Goal: Task Accomplishment & Management: Complete application form

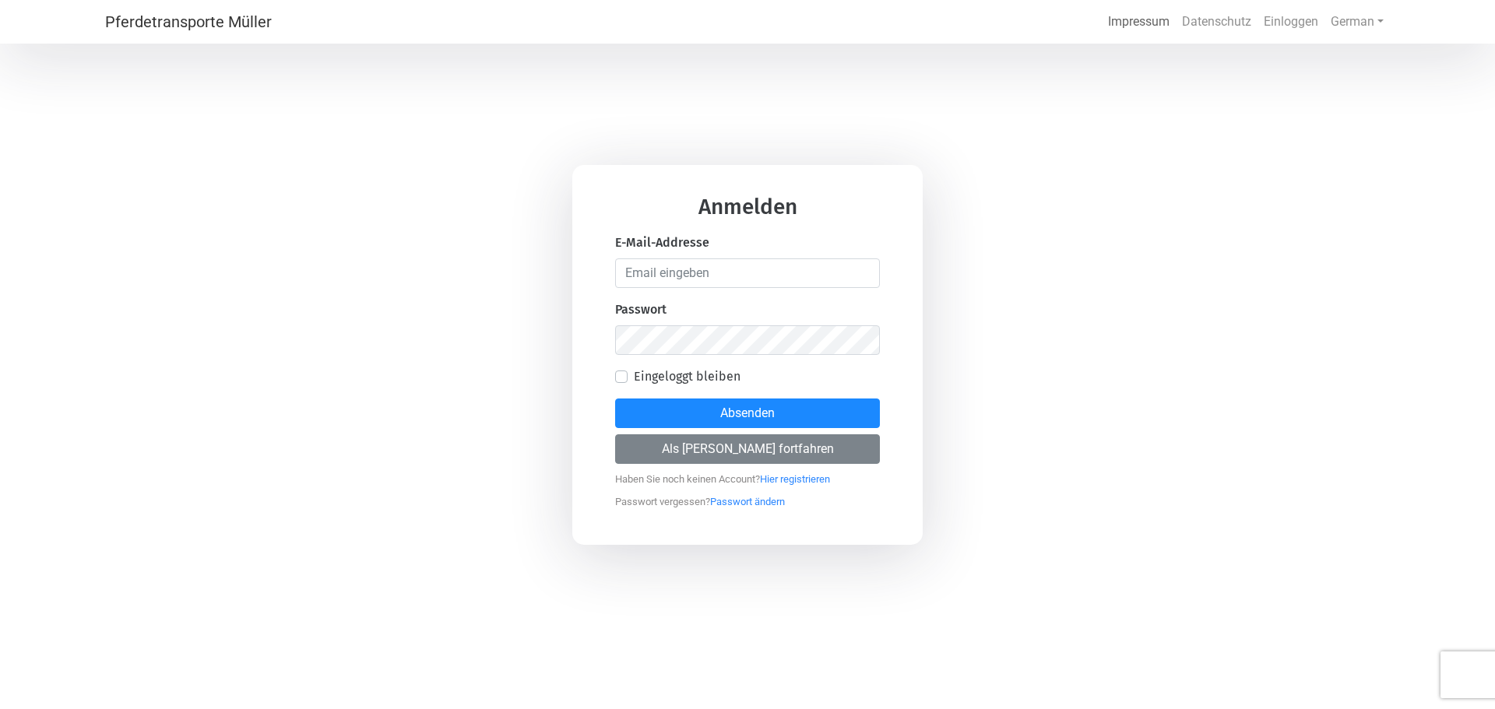
click at [1159, 26] on link "Impressum" at bounding box center [1138, 21] width 74 height 31
click at [1215, 28] on link "Datenschutz" at bounding box center [1216, 21] width 82 height 31
click at [146, 306] on div "Anmelden E-Mail-Addresse Passwort Eingeloggt bleiben Absenden Als [PERSON_NAME]…" at bounding box center [747, 354] width 1495 height 709
click at [660, 284] on input "email" at bounding box center [747, 273] width 265 height 30
click at [615, 399] on button "Absenden" at bounding box center [747, 414] width 265 height 30
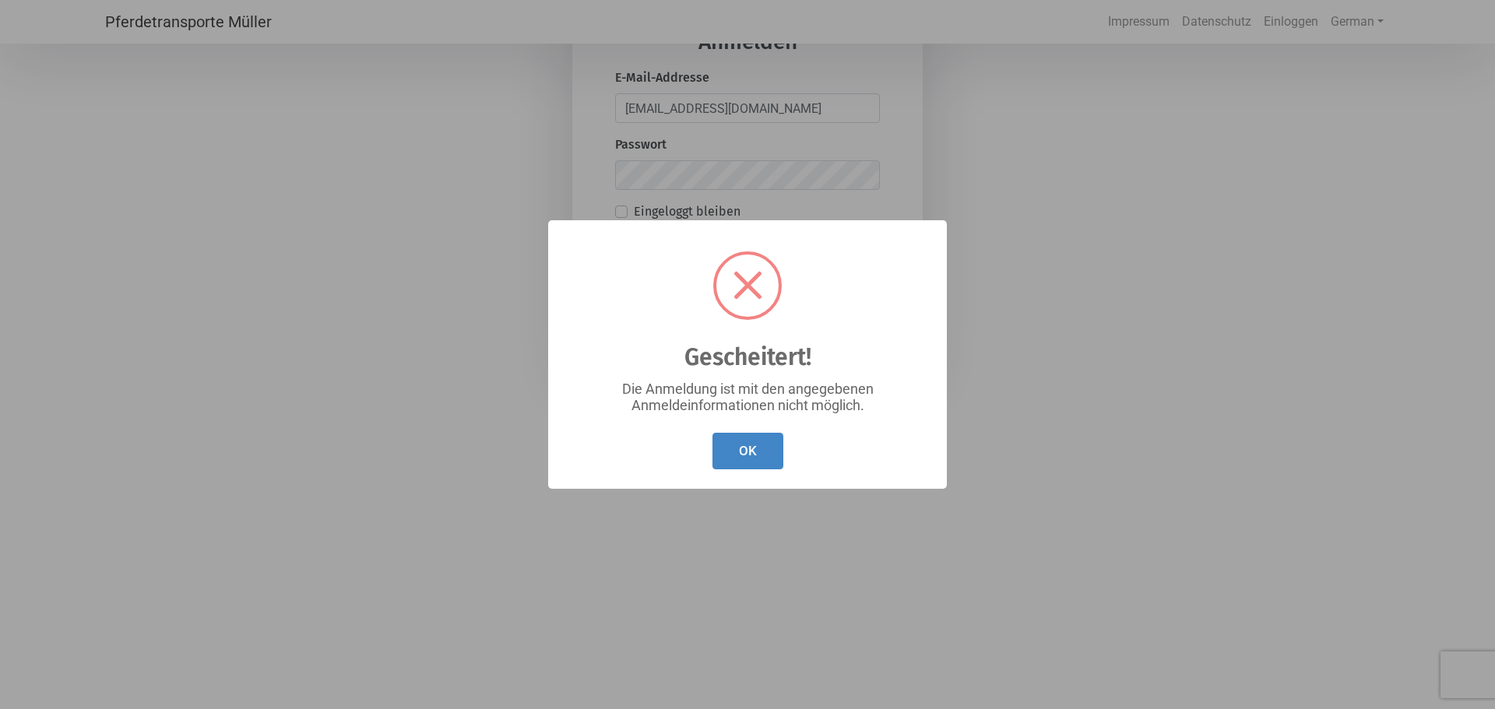
click at [761, 455] on button "OK" at bounding box center [747, 451] width 71 height 37
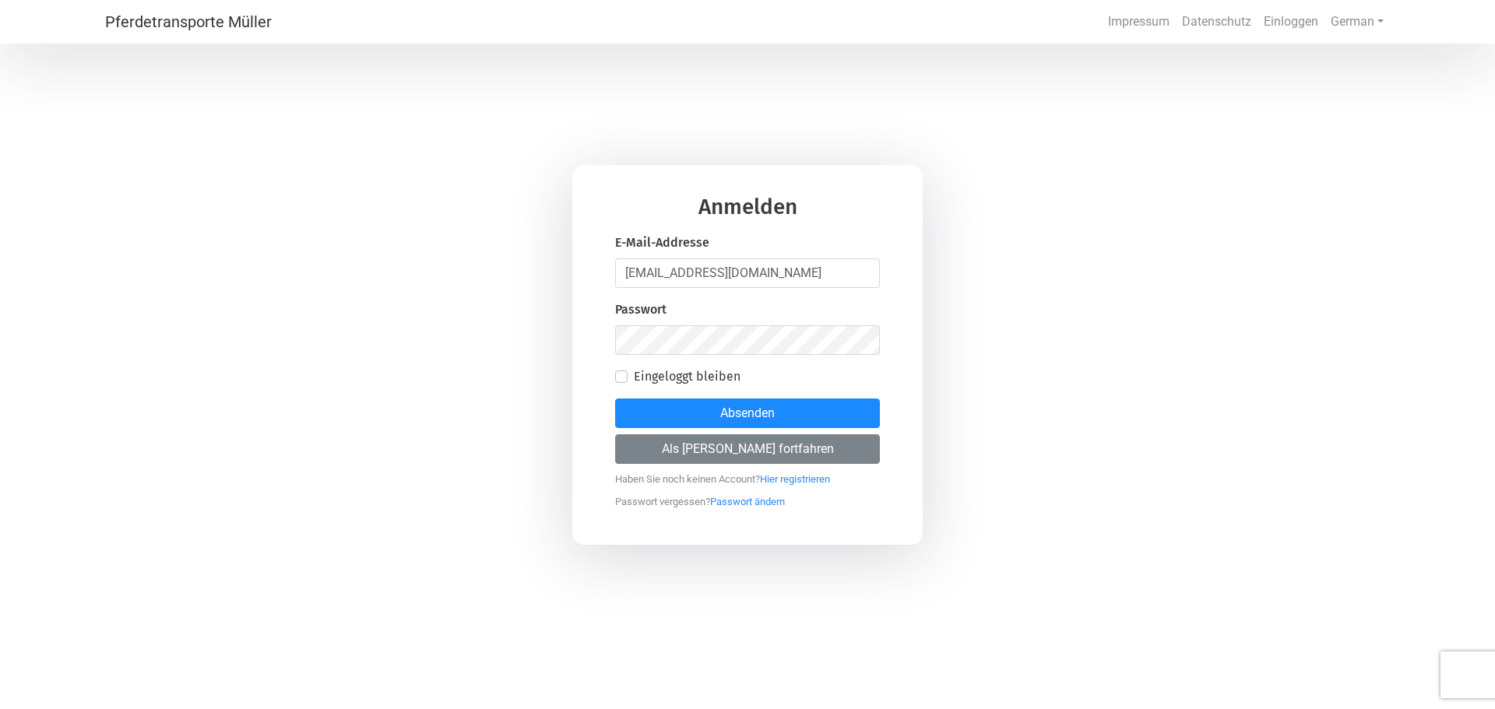
click at [1217, 468] on div "Anmelden E-Mail-Addresse [EMAIL_ADDRESS][DOMAIN_NAME] Passwort Eingeloggt bleib…" at bounding box center [747, 354] width 1495 height 709
drag, startPoint x: 916, startPoint y: 563, endPoint x: 805, endPoint y: 571, distance: 111.6
click at [805, 571] on div "Anmelden E-Mail-Addresse [EMAIL_ADDRESS][DOMAIN_NAME] Passwort Eingeloggt bleib…" at bounding box center [747, 354] width 1495 height 709
drag, startPoint x: 834, startPoint y: 279, endPoint x: 589, endPoint y: 268, distance: 245.5
click at [589, 268] on div "Anmelden E-Mail-Addresse [EMAIL_ADDRESS][DOMAIN_NAME] Passwort Eingeloggt bleib…" at bounding box center [747, 355] width 350 height 380
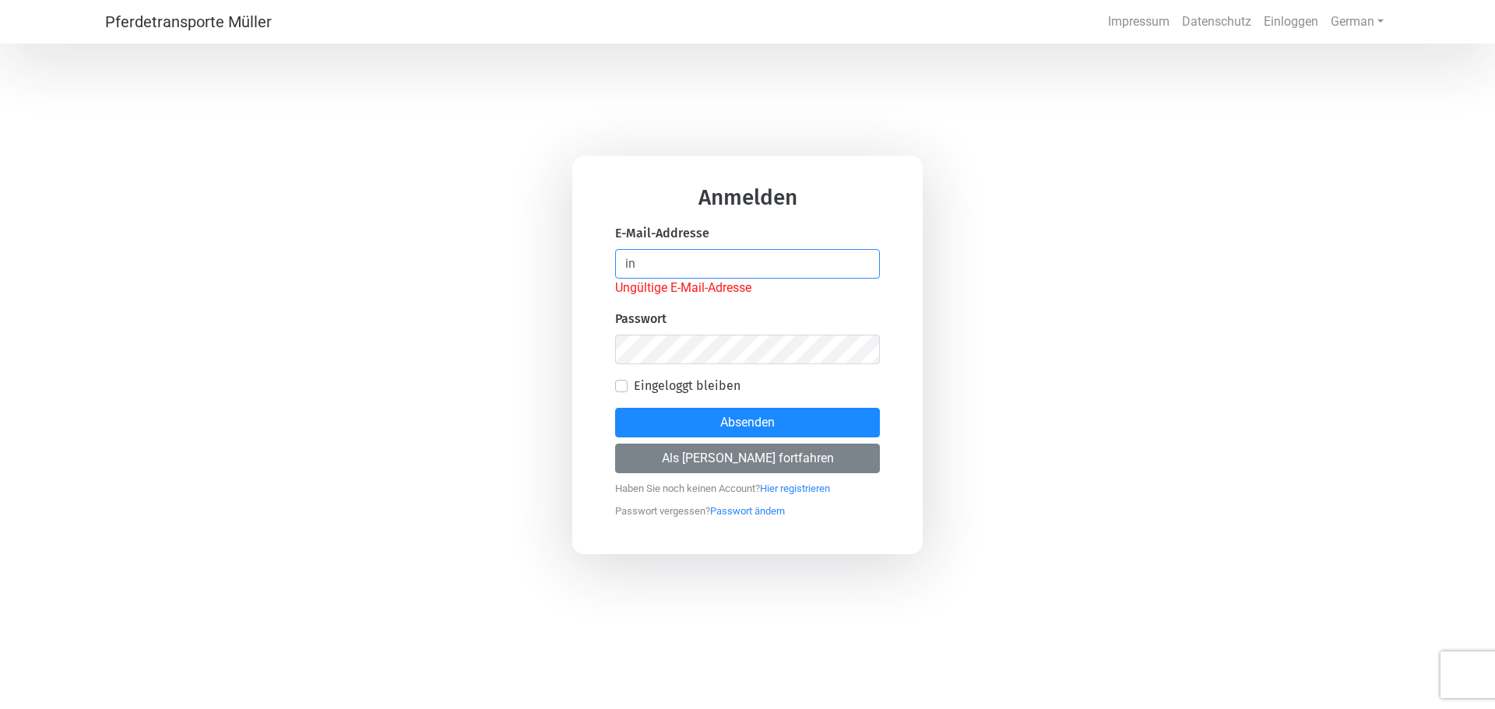
type input "i"
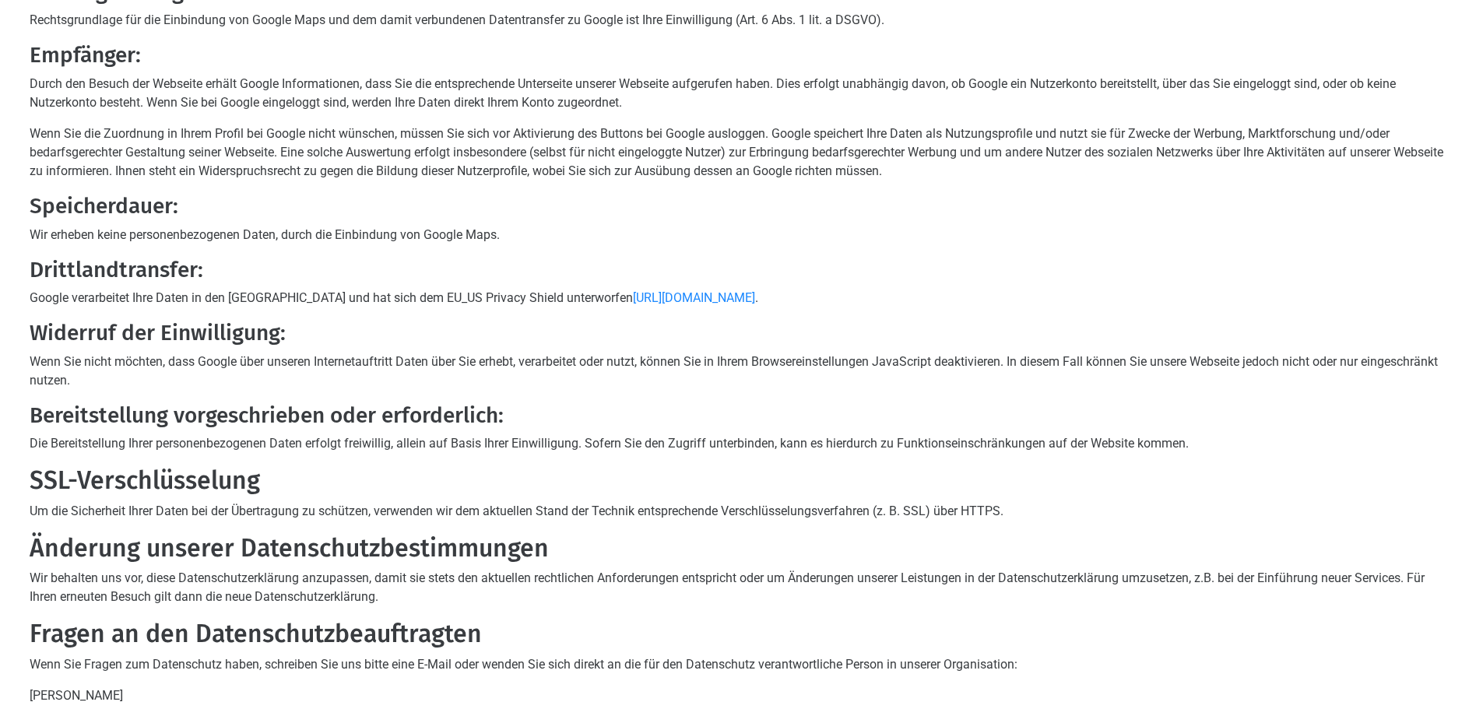
scroll to position [3041, 0]
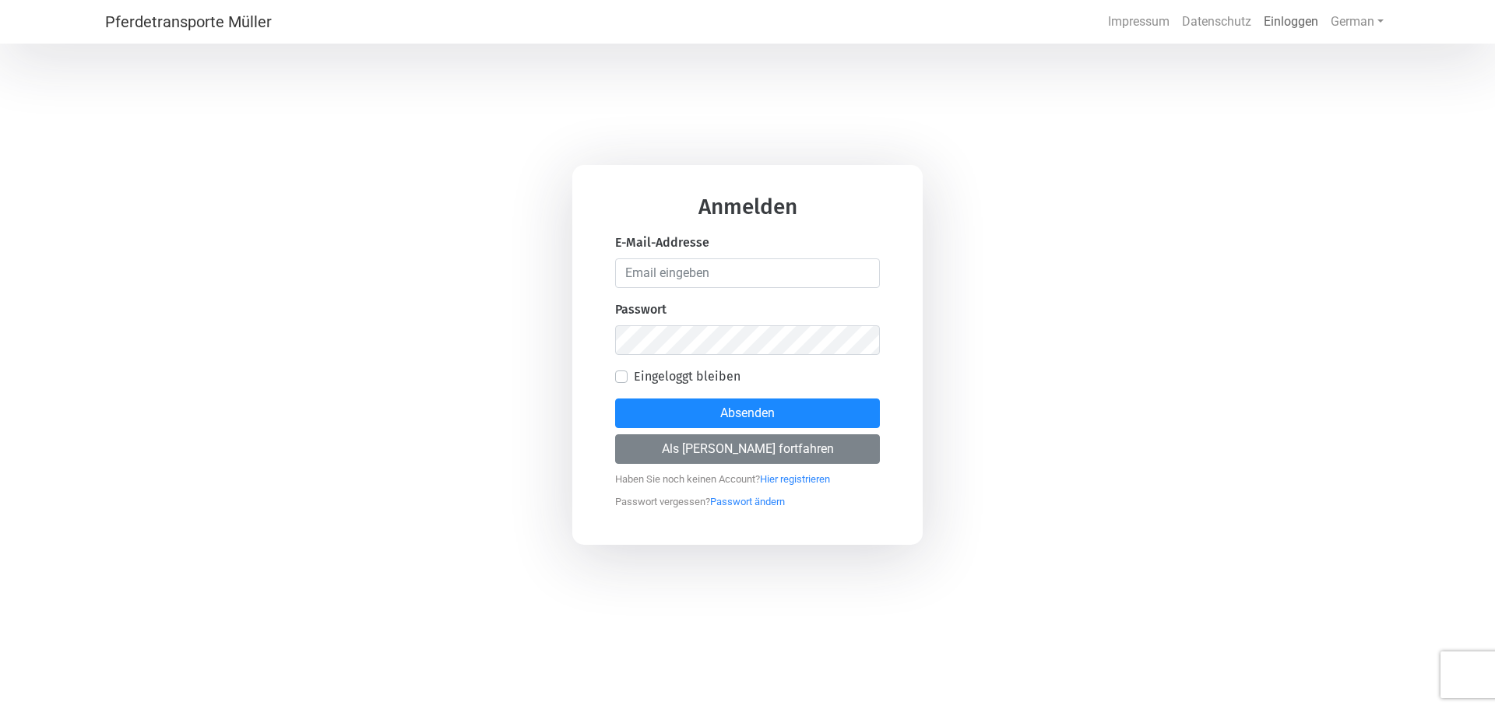
click at [1280, 24] on link "Einloggen" at bounding box center [1290, 21] width 67 height 31
click at [695, 275] on input "email" at bounding box center [747, 273] width 265 height 30
type input "info@mueller-pferdetransporte.de"
click at [615, 399] on button "Absenden" at bounding box center [747, 414] width 265 height 30
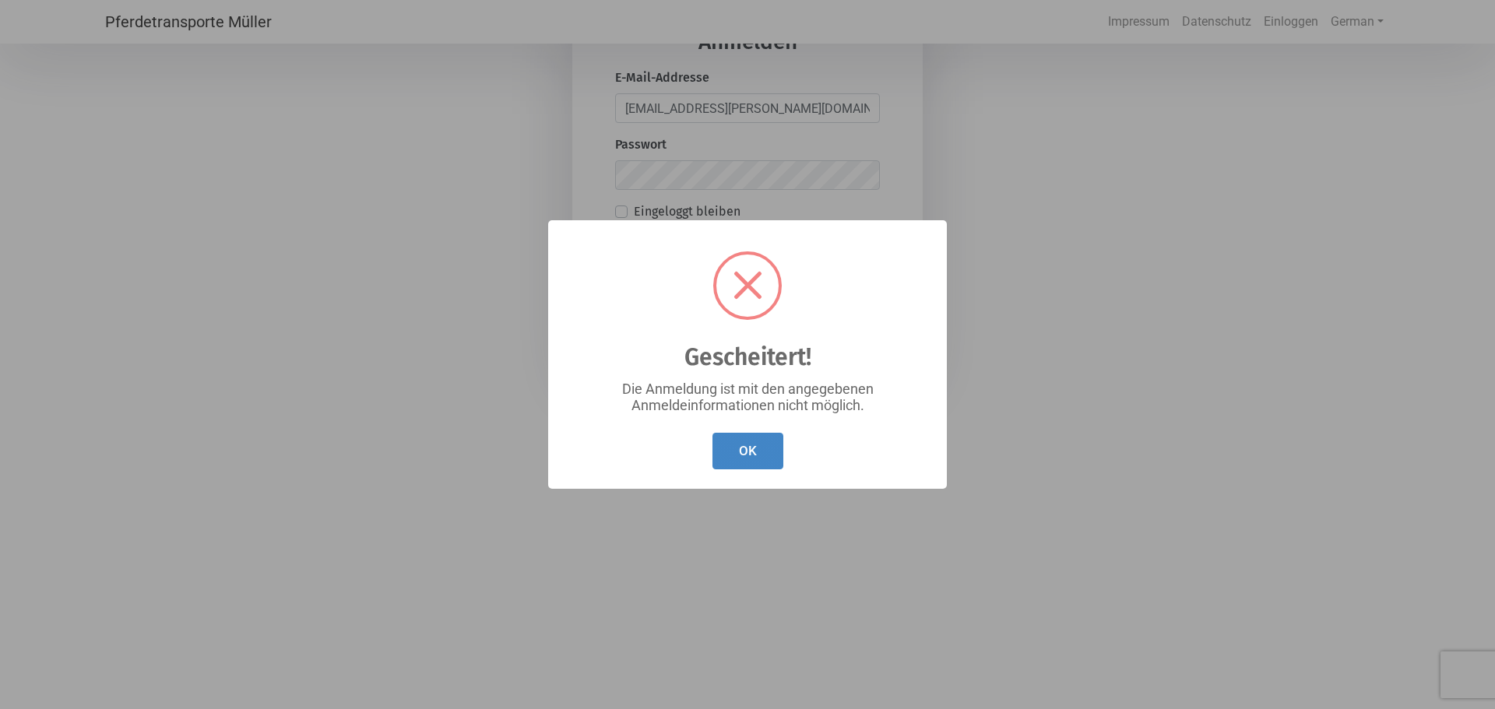
click at [748, 462] on button "OK" at bounding box center [747, 451] width 71 height 37
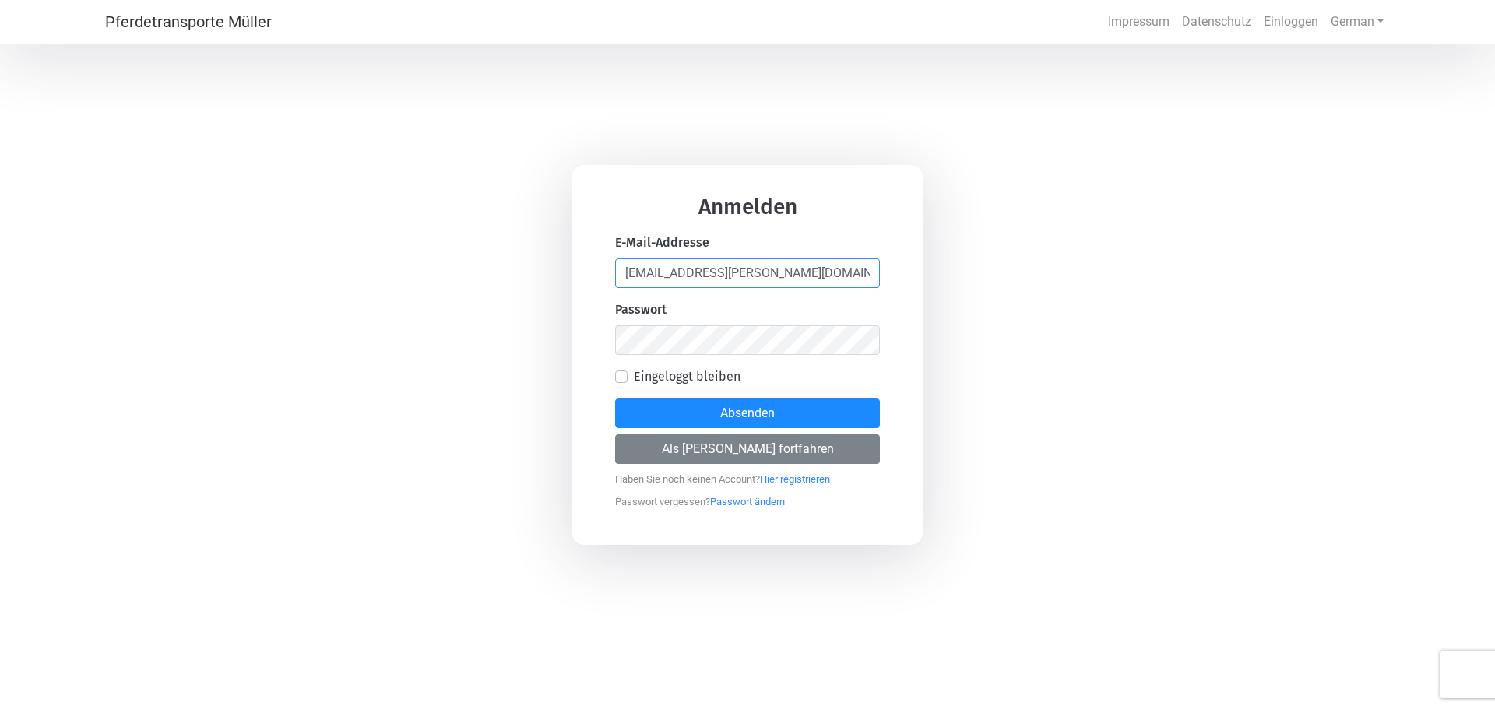
click at [847, 275] on input "info@mueller-pferdetransporte.de" at bounding box center [747, 273] width 265 height 30
click at [569, 332] on div "Anmelden E-Mail-Addresse info@mueller-pferdetransporte.de Passwort Eingeloggt b…" at bounding box center [747, 354] width 1495 height 709
click at [756, 418] on button "Absenden" at bounding box center [747, 414] width 265 height 30
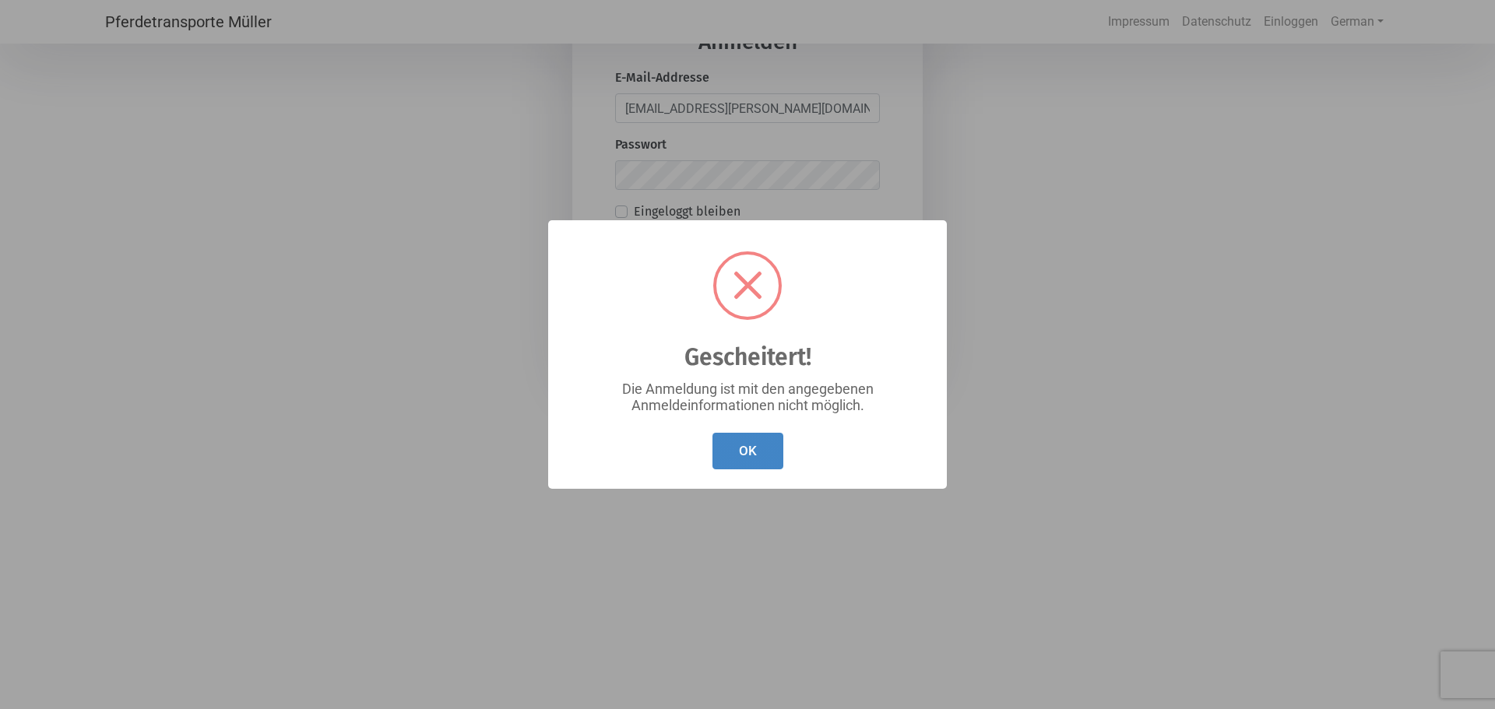
click at [766, 455] on button "OK" at bounding box center [747, 451] width 71 height 37
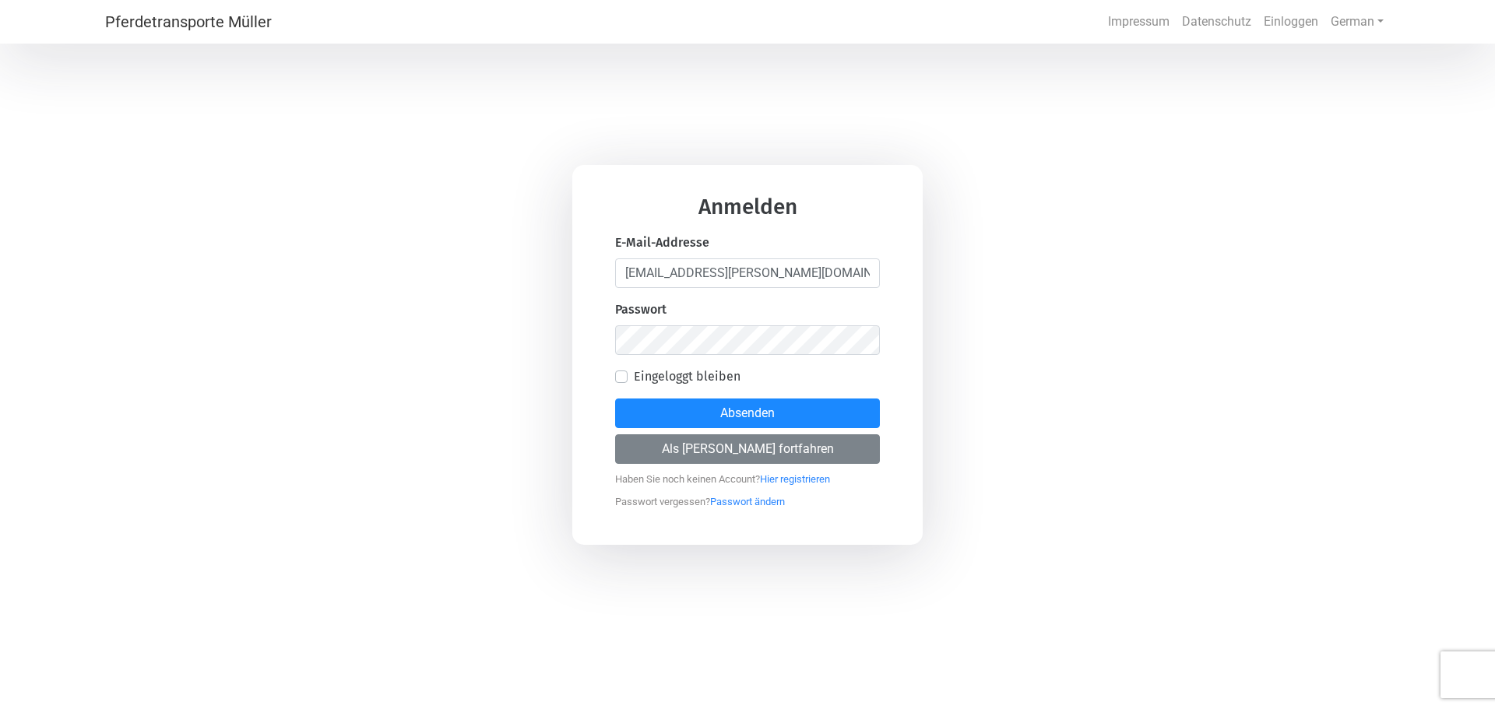
click at [1094, 386] on div "Anmelden E-Mail-Addresse info@mueller-pferdetransporte.de Passwort Eingeloggt b…" at bounding box center [747, 354] width 1495 height 709
click at [613, 332] on div "Anmelden E-Mail-Addresse info@mueller-pferdetransporte.de Passwort Eingeloggt b…" at bounding box center [747, 355] width 350 height 380
click at [615, 399] on button "Absenden" at bounding box center [747, 414] width 265 height 30
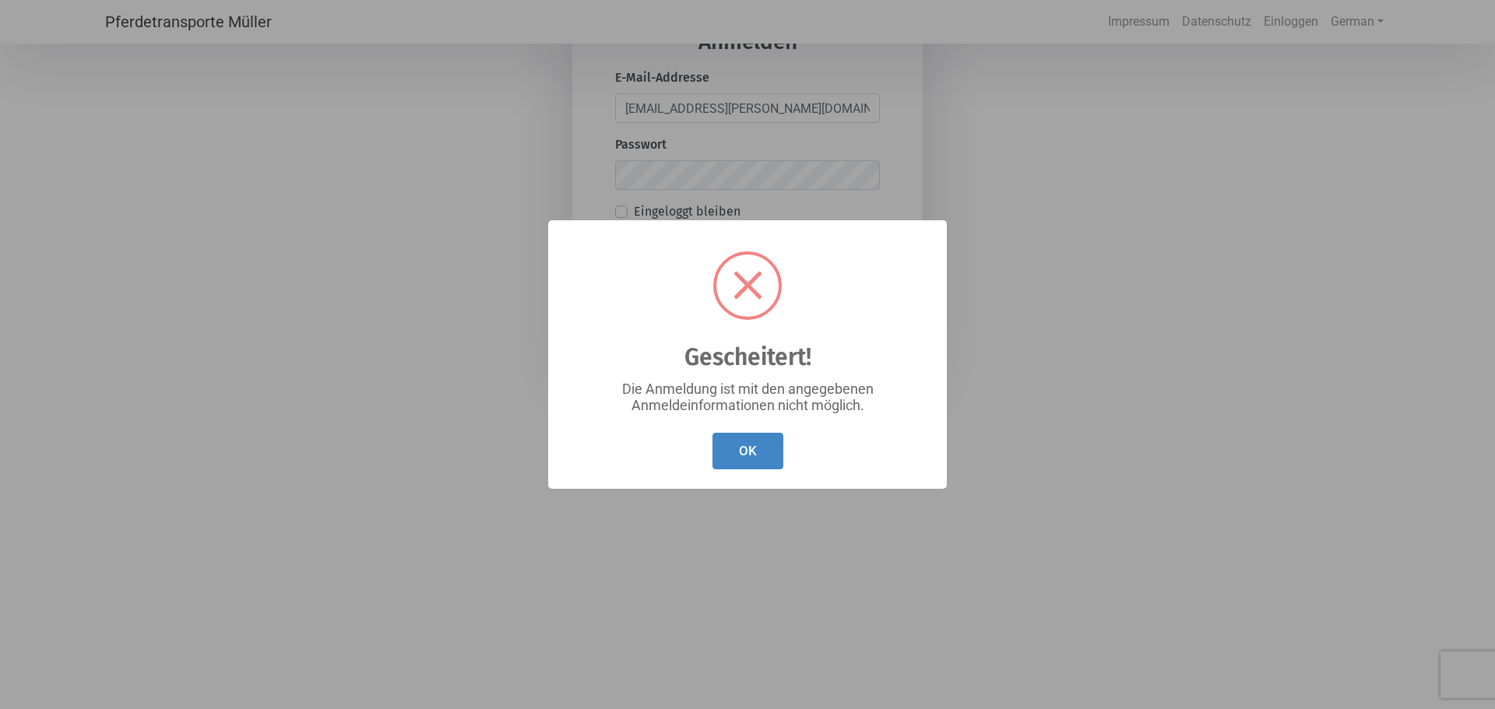
click at [745, 461] on button "OK" at bounding box center [747, 451] width 71 height 37
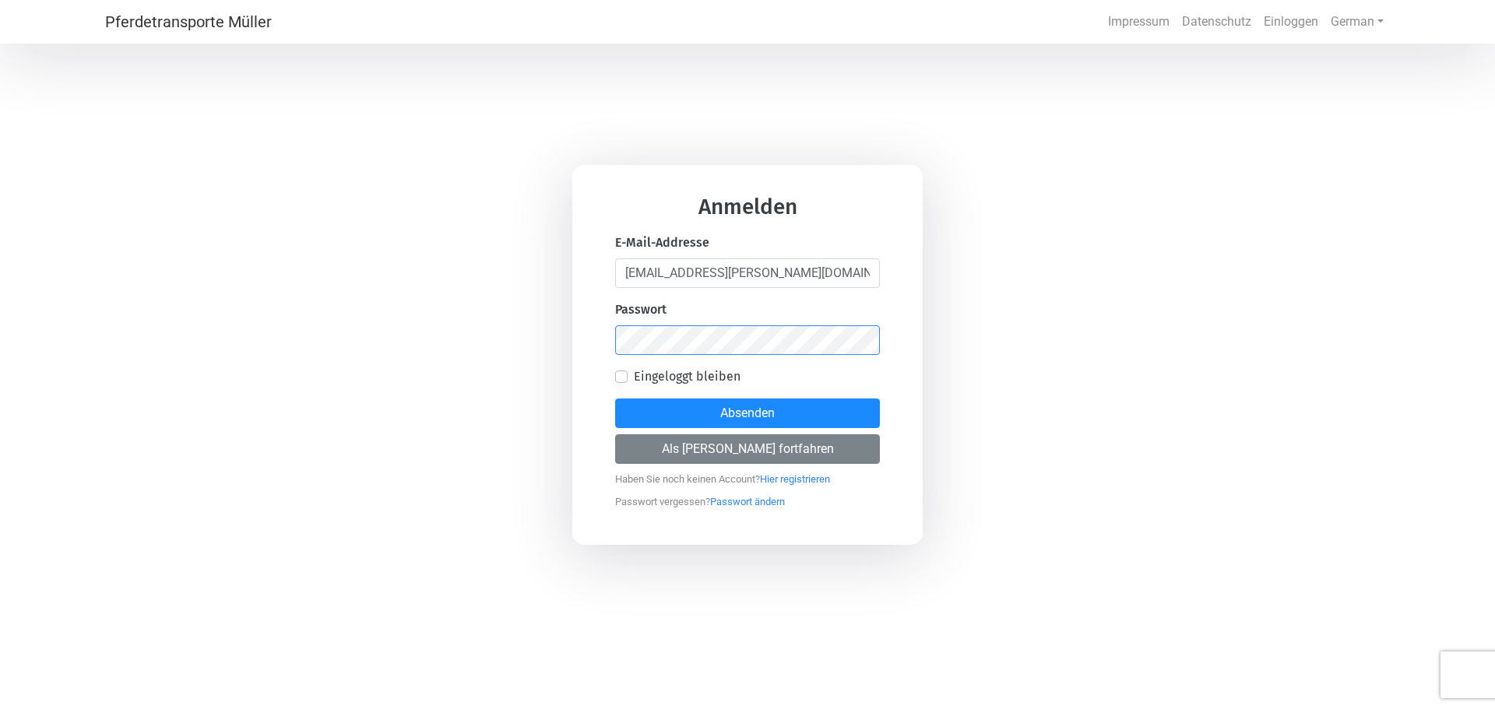
click at [528, 329] on div "Anmelden E-Mail-Addresse info@mueller-pferdetransporte.de Passwort Eingeloggt b…" at bounding box center [747, 354] width 1495 height 709
click at [615, 399] on button "Absenden" at bounding box center [747, 414] width 265 height 30
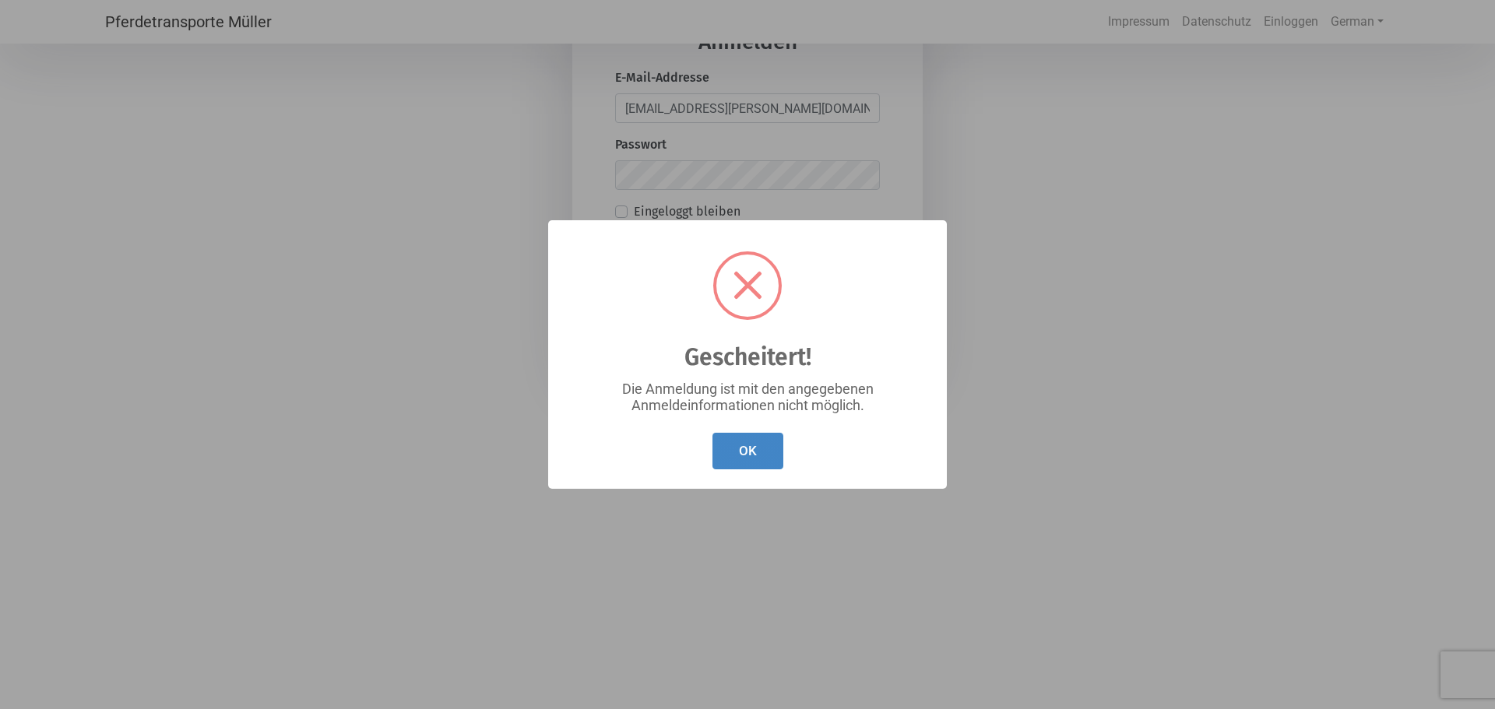
drag, startPoint x: 743, startPoint y: 453, endPoint x: 957, endPoint y: 475, distance: 215.2
click at [749, 452] on button "OK" at bounding box center [747, 451] width 71 height 37
